Goal: Navigation & Orientation: Find specific page/section

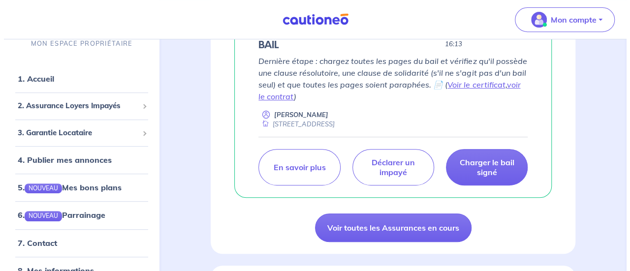
scroll to position [219, 0]
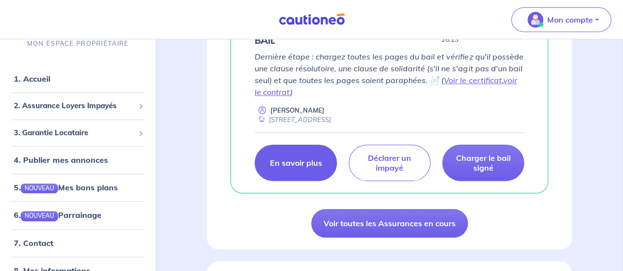
click at [289, 160] on p "En savoir plus" at bounding box center [295, 163] width 52 height 10
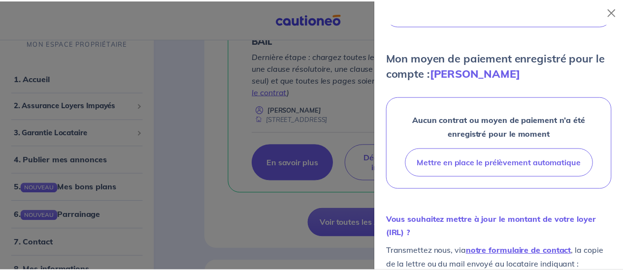
scroll to position [250, 0]
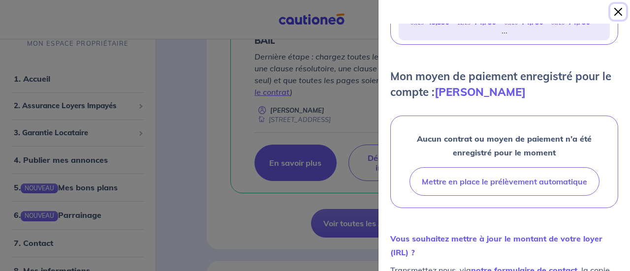
click at [617, 18] on button "Close" at bounding box center [619, 12] width 16 height 16
click at [617, 18] on div "Mon compte" at bounding box center [565, 20] width 116 height 40
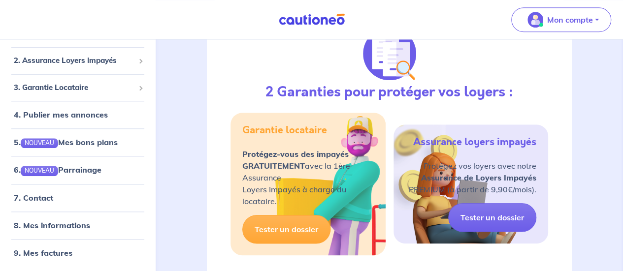
scroll to position [480, 0]
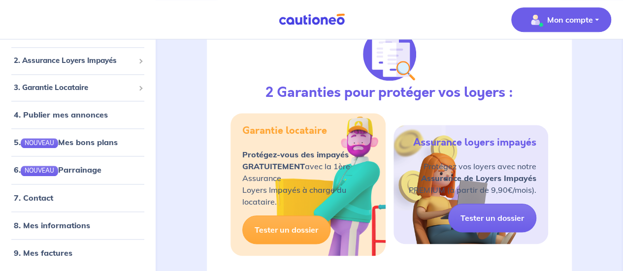
click at [570, 8] on button "Mon compte" at bounding box center [561, 19] width 100 height 25
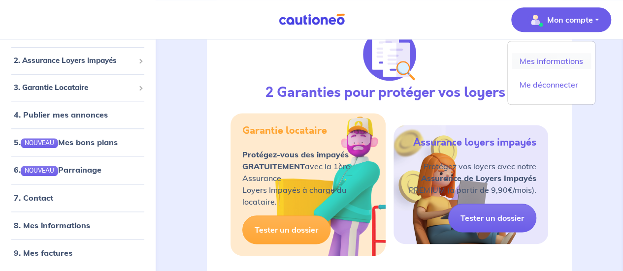
click at [519, 63] on link "Mes informations" at bounding box center [551, 61] width 79 height 16
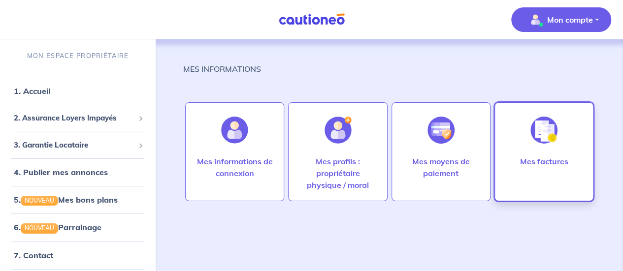
click at [496, 171] on div "Mes factures" at bounding box center [544, 151] width 99 height 99
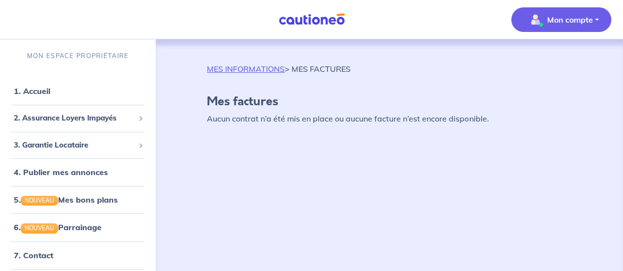
click at [533, 169] on div "MES INFORMATIONS > MES FACTURES Mes factures Aucun contrat n’a été mis en place…" at bounding box center [389, 149] width 412 height 221
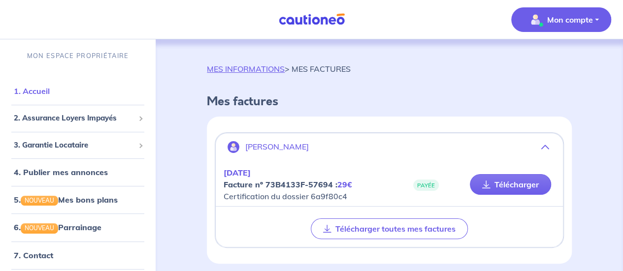
click at [44, 86] on link "1. Accueil" at bounding box center [32, 91] width 36 height 10
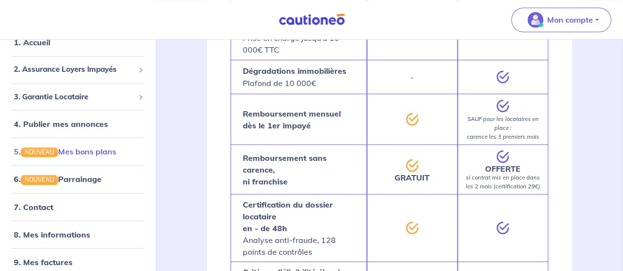
scroll to position [38, 0]
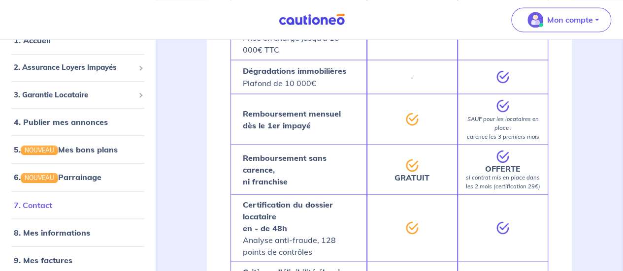
click at [44, 210] on link "7. Contact" at bounding box center [33, 205] width 38 height 10
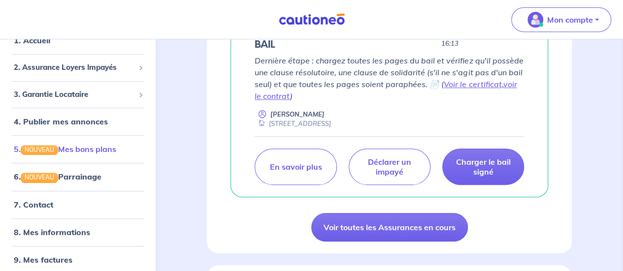
scroll to position [0, 0]
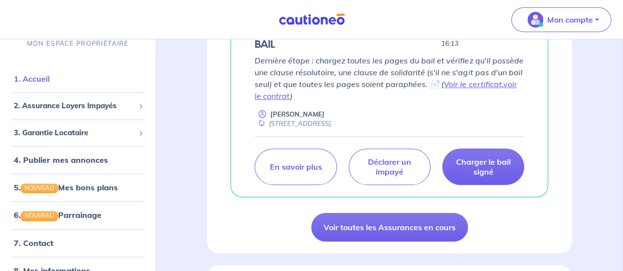
click at [46, 80] on link "1. Accueil" at bounding box center [32, 79] width 36 height 10
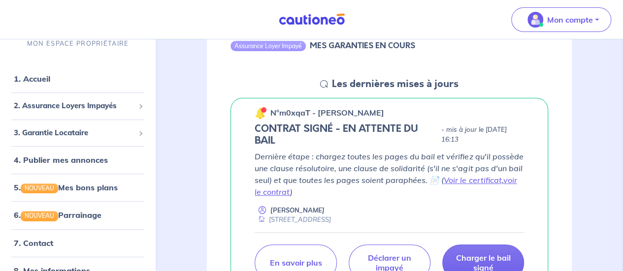
scroll to position [121, 0]
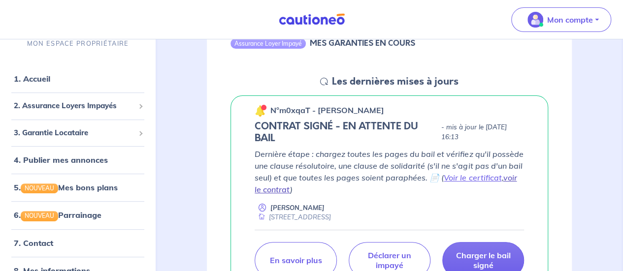
click at [511, 177] on link "voir le contrat" at bounding box center [386, 184] width 262 height 22
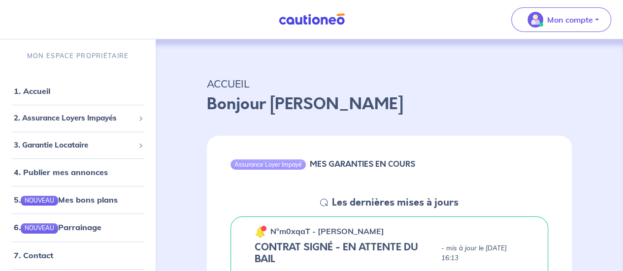
click at [532, 75] on p "ACCUEIL" at bounding box center [389, 84] width 365 height 18
click at [51, 261] on link "7. Contact" at bounding box center [33, 256] width 38 height 10
